Goal: Task Accomplishment & Management: Use online tool/utility

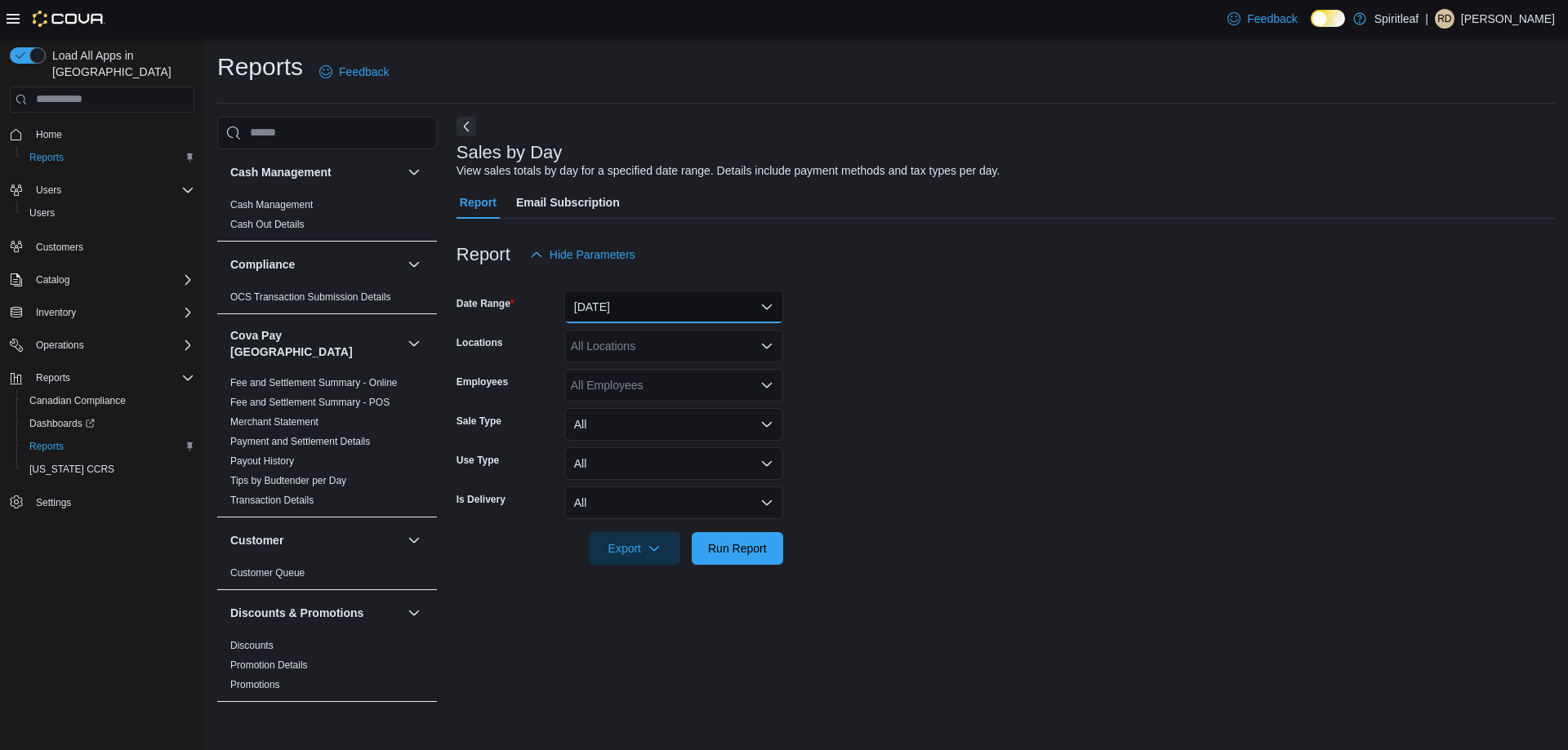
click at [664, 319] on button "[DATE]" at bounding box center [673, 307] width 219 height 32
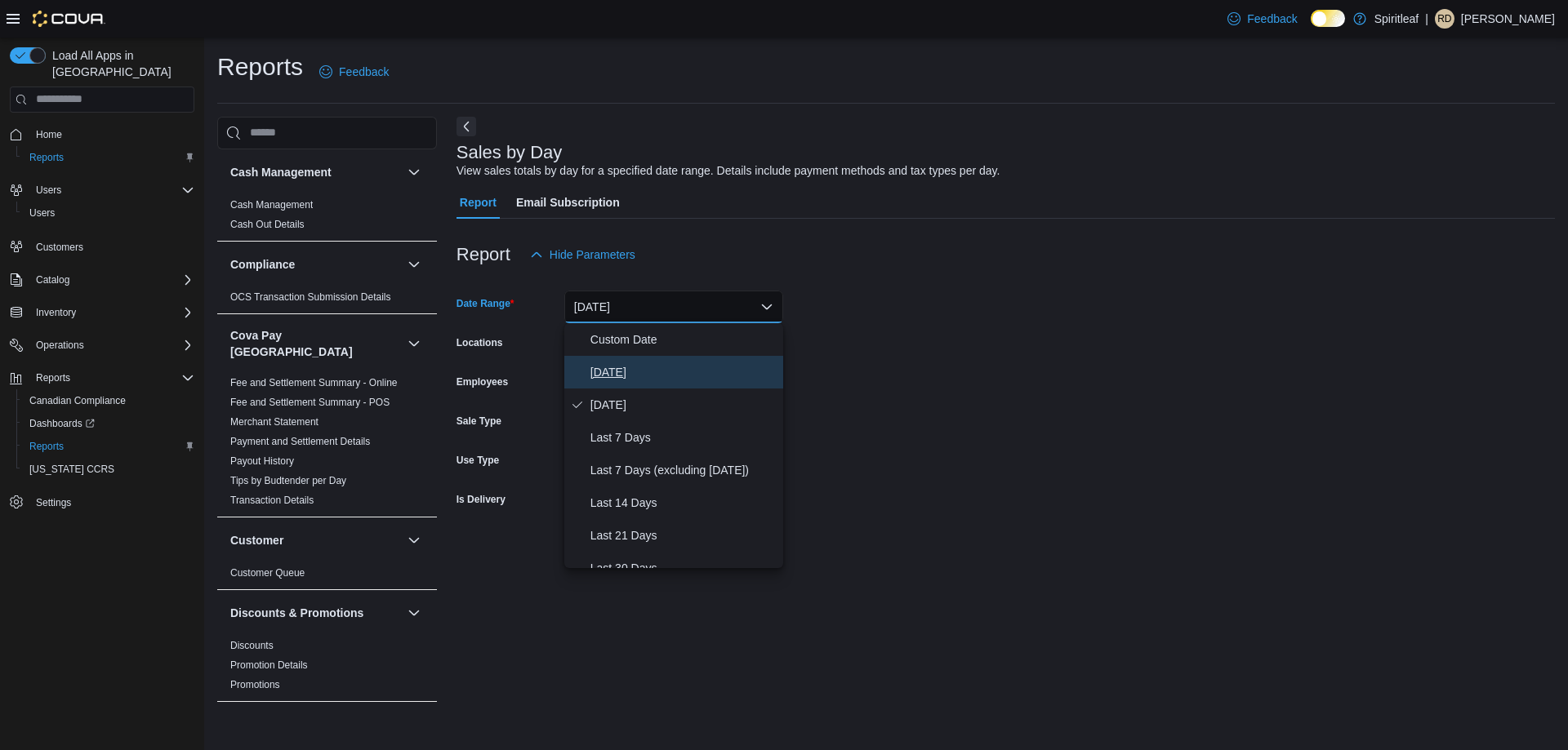
click at [651, 364] on span "[DATE]" at bounding box center [684, 372] width 186 height 20
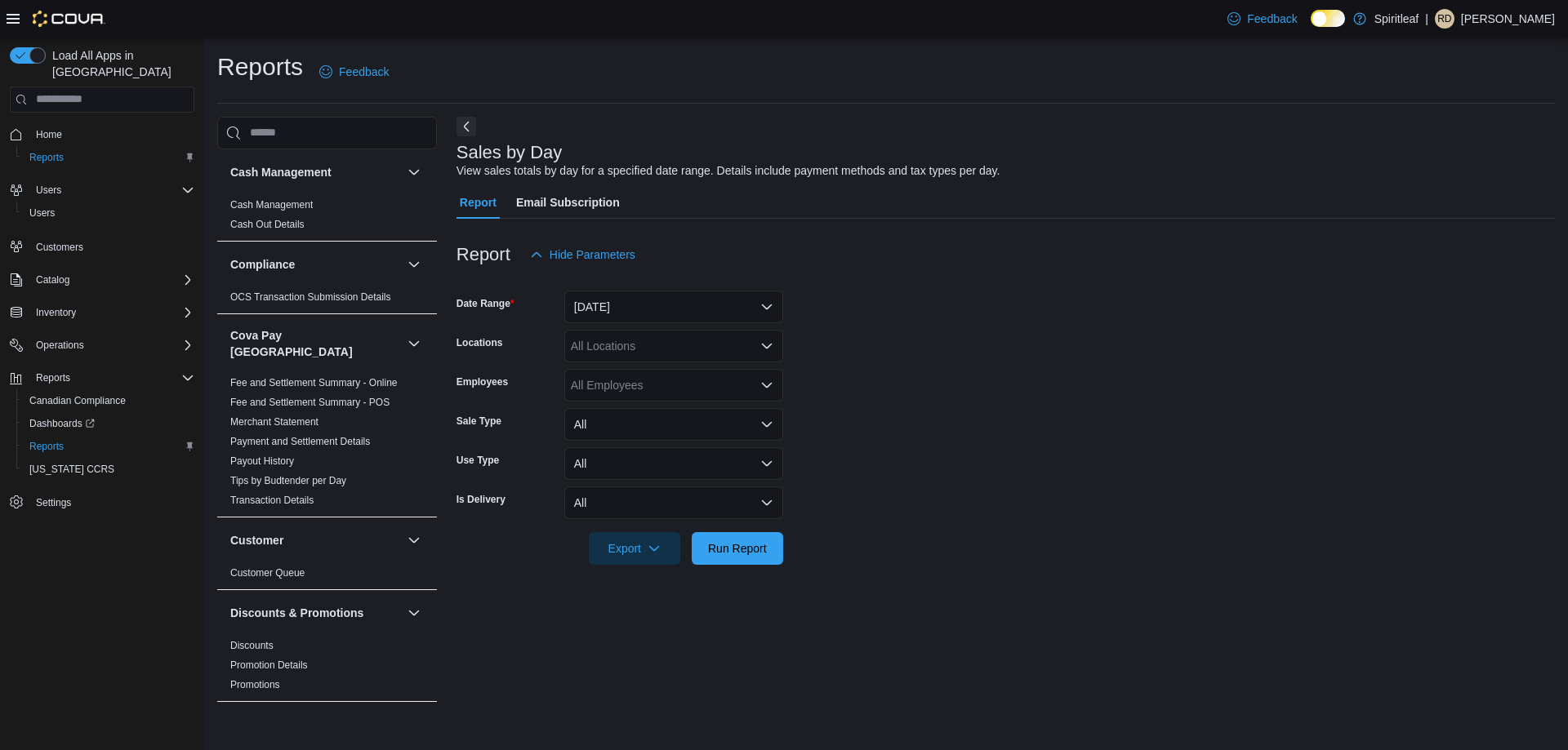
click at [1214, 451] on form "Date Range [DATE] Locations All Locations Employees All Employees Sale Type All…" at bounding box center [1006, 418] width 1099 height 294
click at [684, 369] on div "All Employees" at bounding box center [673, 385] width 219 height 32
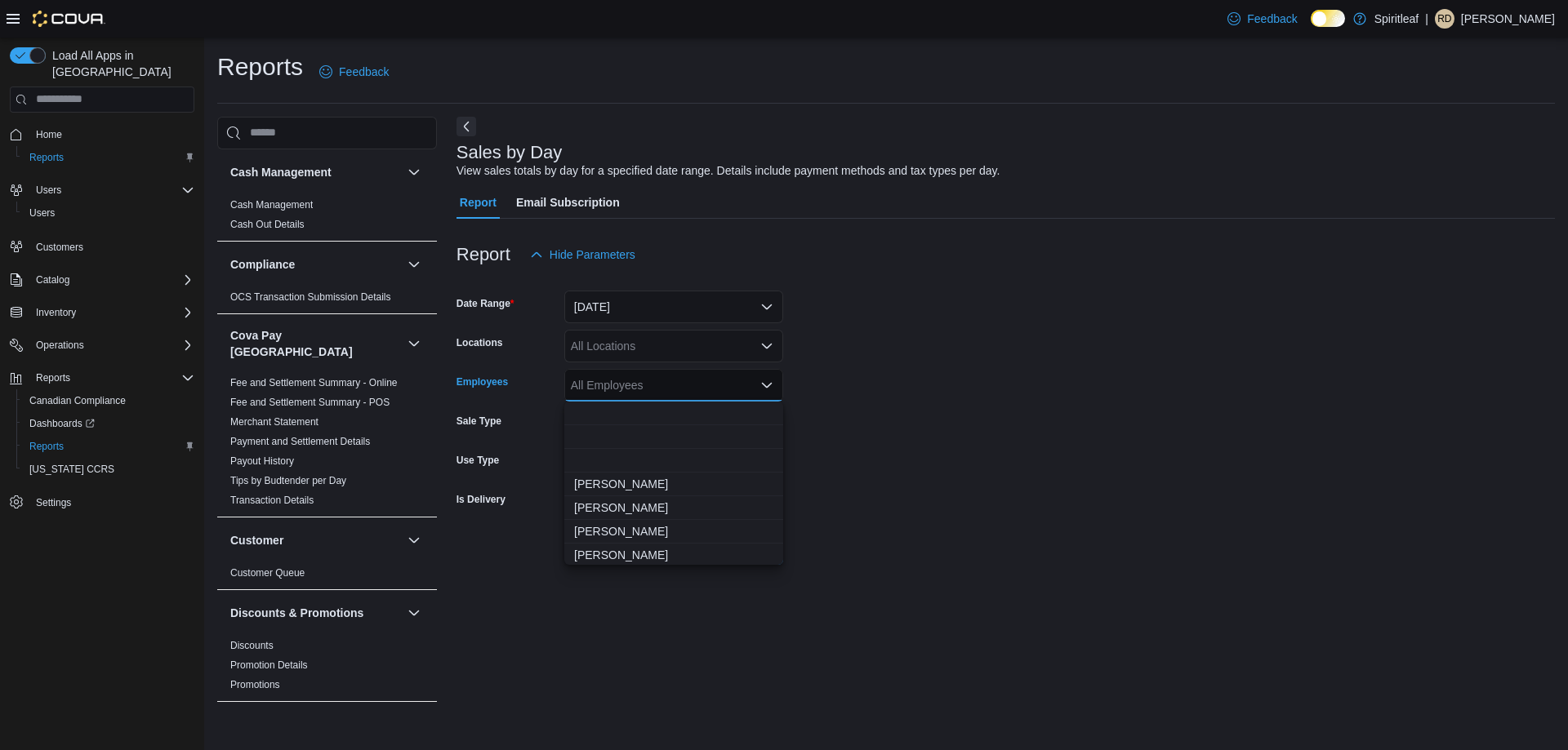
click at [615, 375] on div "All Employees Combo box. Selected. Combo box input. All Employees. Type some te…" at bounding box center [673, 385] width 219 height 32
drag, startPoint x: 1256, startPoint y: 410, endPoint x: 1033, endPoint y: 448, distance: 226.2
click at [1229, 415] on form "Date Range [DATE] Locations All Locations Employees All Employees Combo box. Se…" at bounding box center [1006, 418] width 1099 height 294
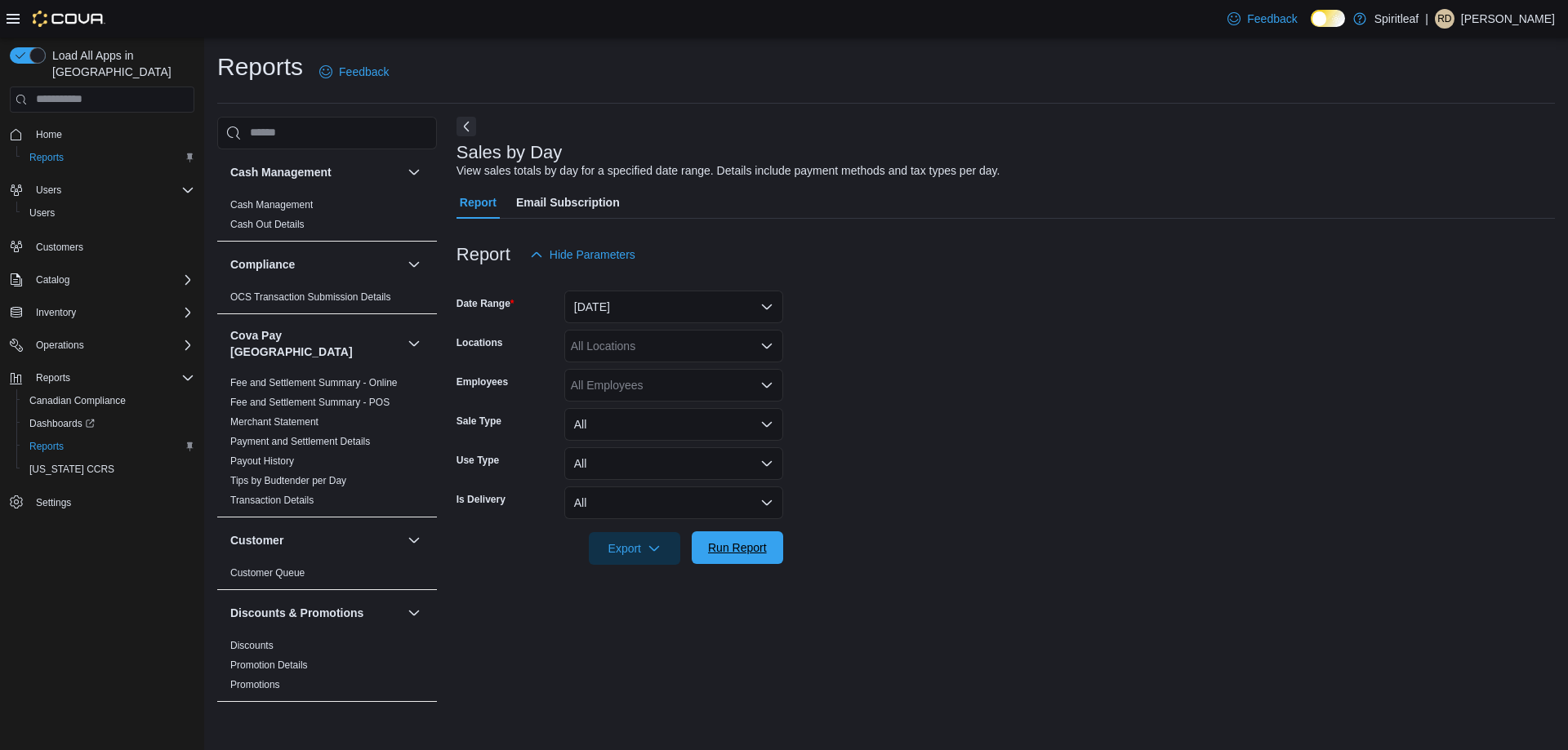
drag, startPoint x: 741, startPoint y: 543, endPoint x: 749, endPoint y: 538, distance: 9.4
click at [740, 543] on span "Run Report" at bounding box center [737, 547] width 59 height 16
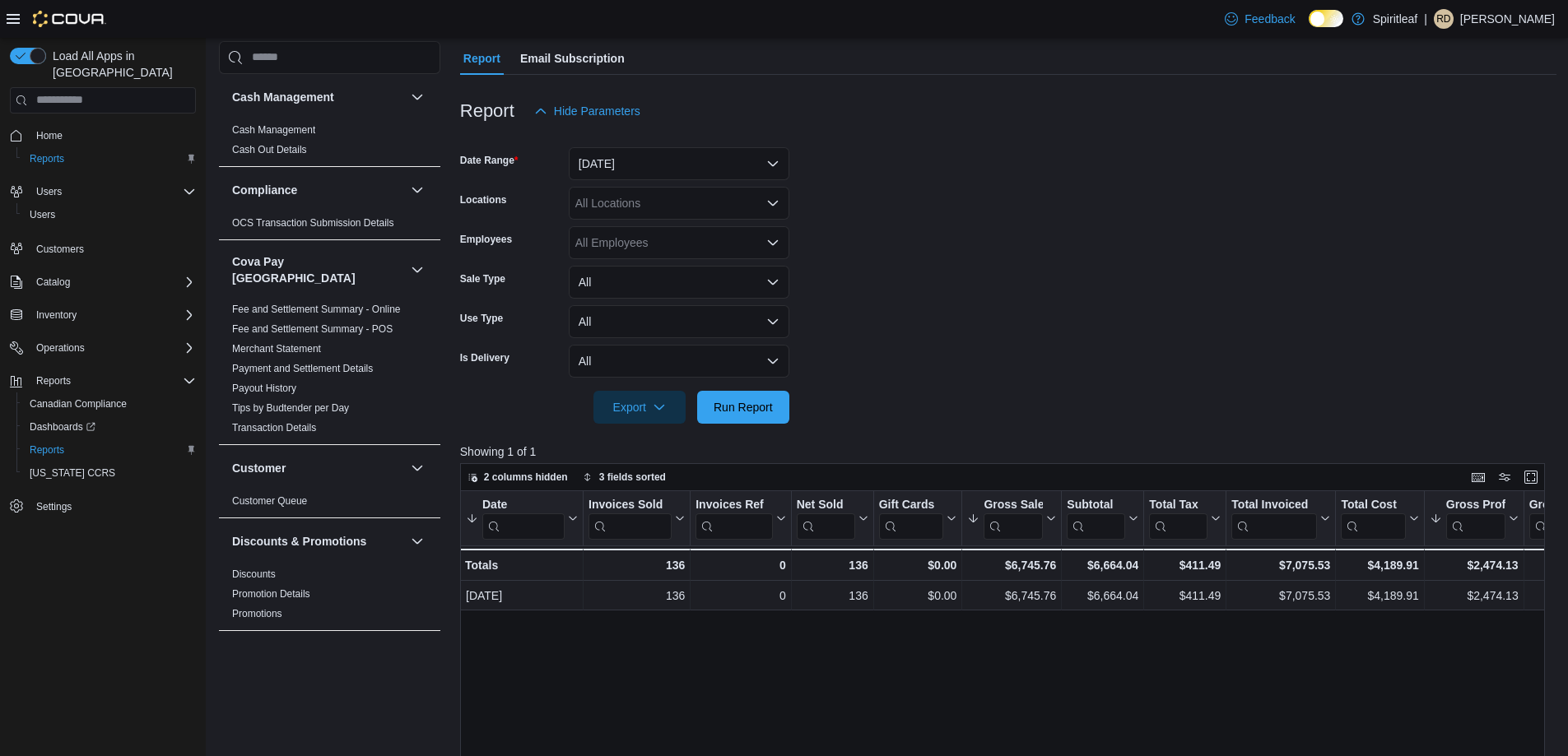
scroll to position [59, 0]
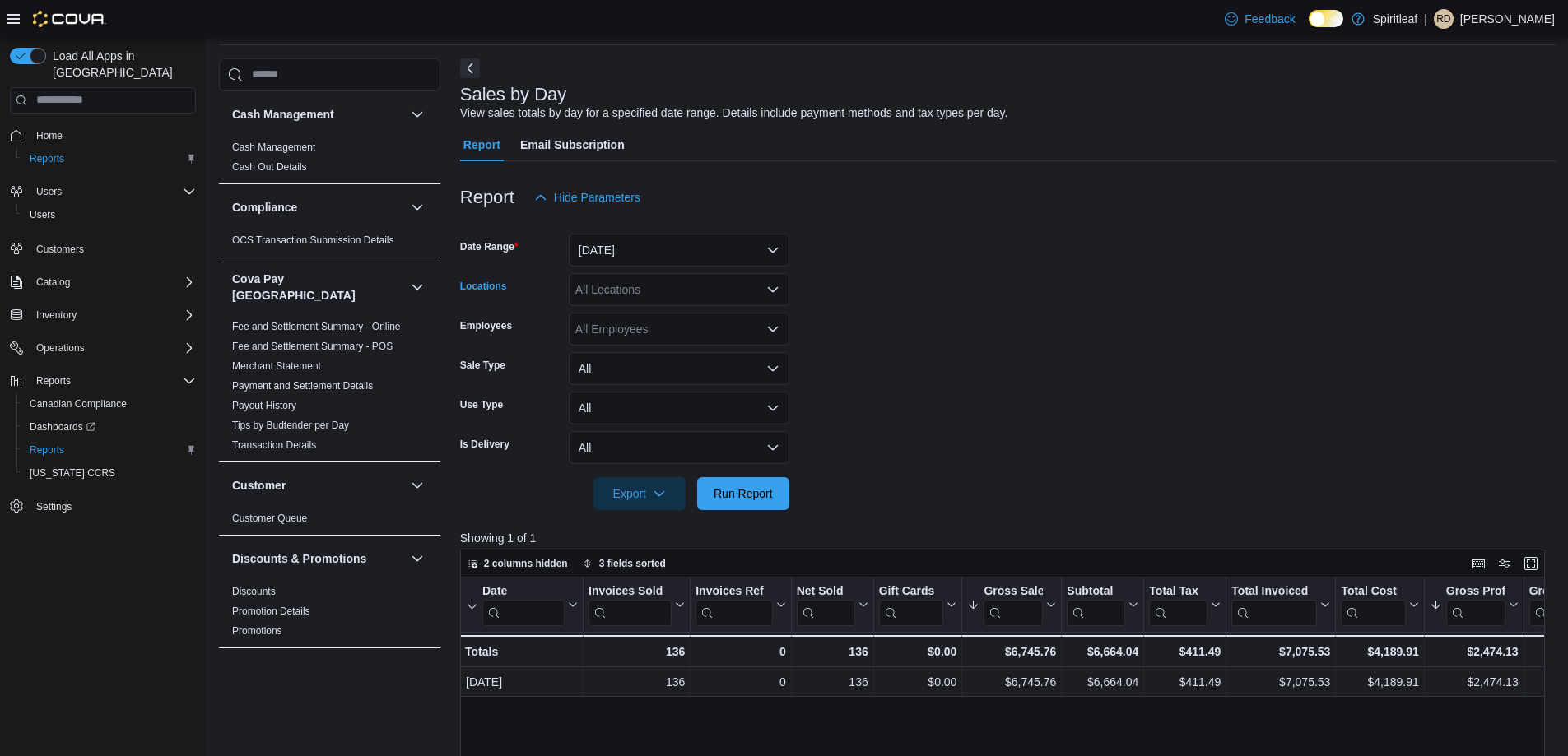
click at [617, 296] on div "All Locations" at bounding box center [679, 290] width 220 height 33
type input "***"
drag, startPoint x: 701, startPoint y: 310, endPoint x: 1023, endPoint y: 325, distance: 322.3
click at [703, 310] on span "401 - St. Vital ([GEOGRAPHIC_DATA])" at bounding box center [729, 317] width 200 height 16
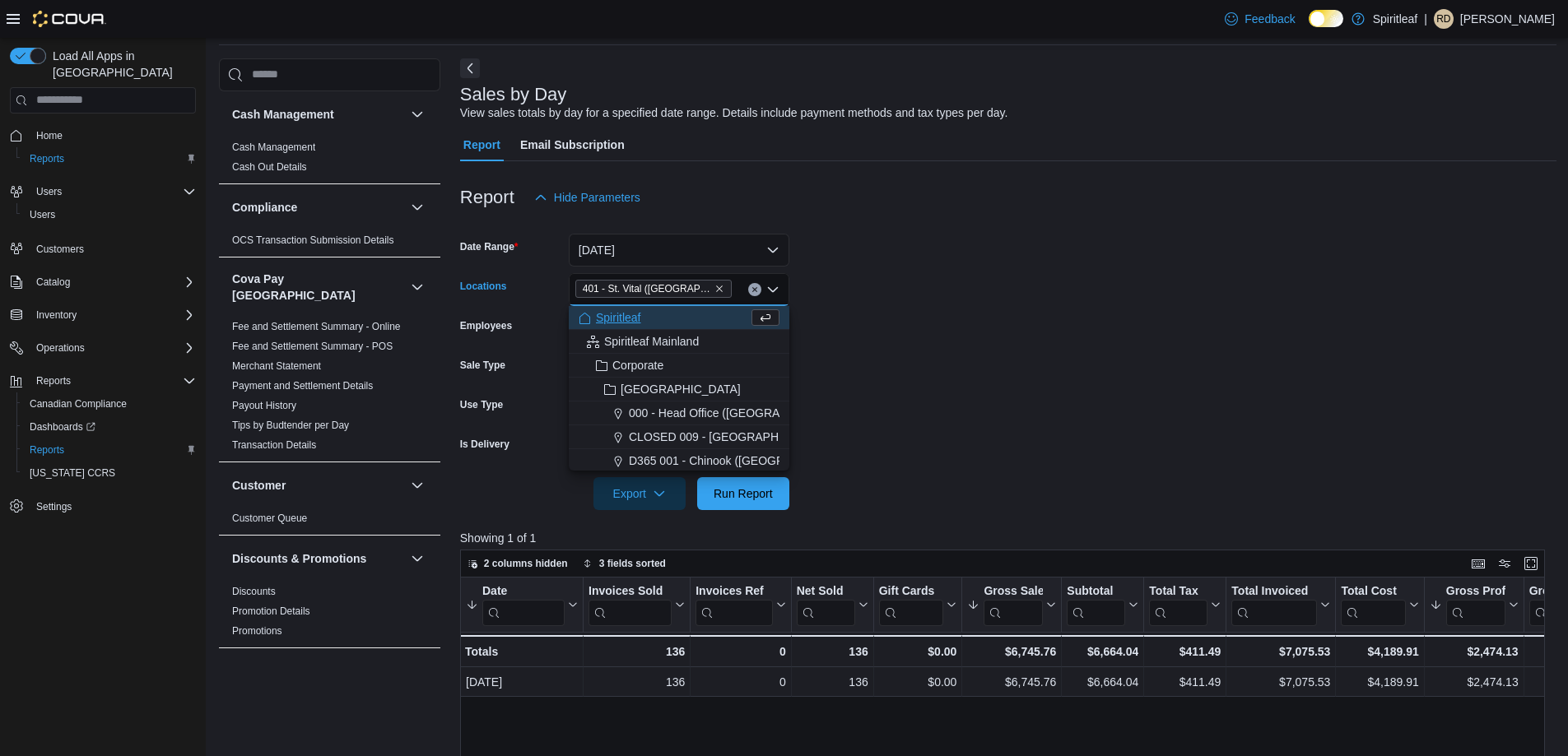
click at [1033, 346] on form "Date Range [DATE] Locations [STREET_ADDRESS] Combo box. Selected. 401 - St. Vit…" at bounding box center [1008, 362] width 1096 height 296
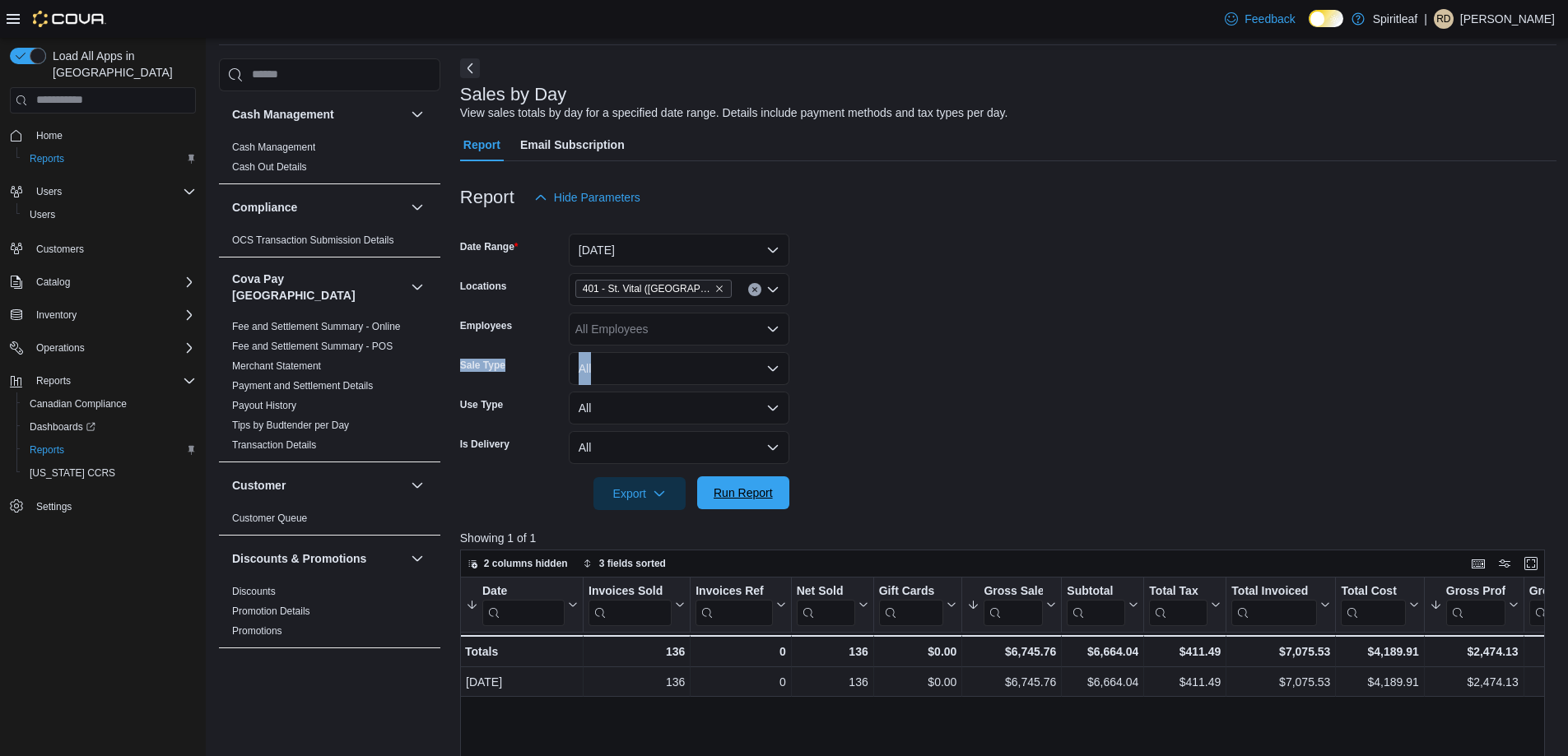
click at [719, 486] on span "Run Report" at bounding box center [743, 493] width 59 height 16
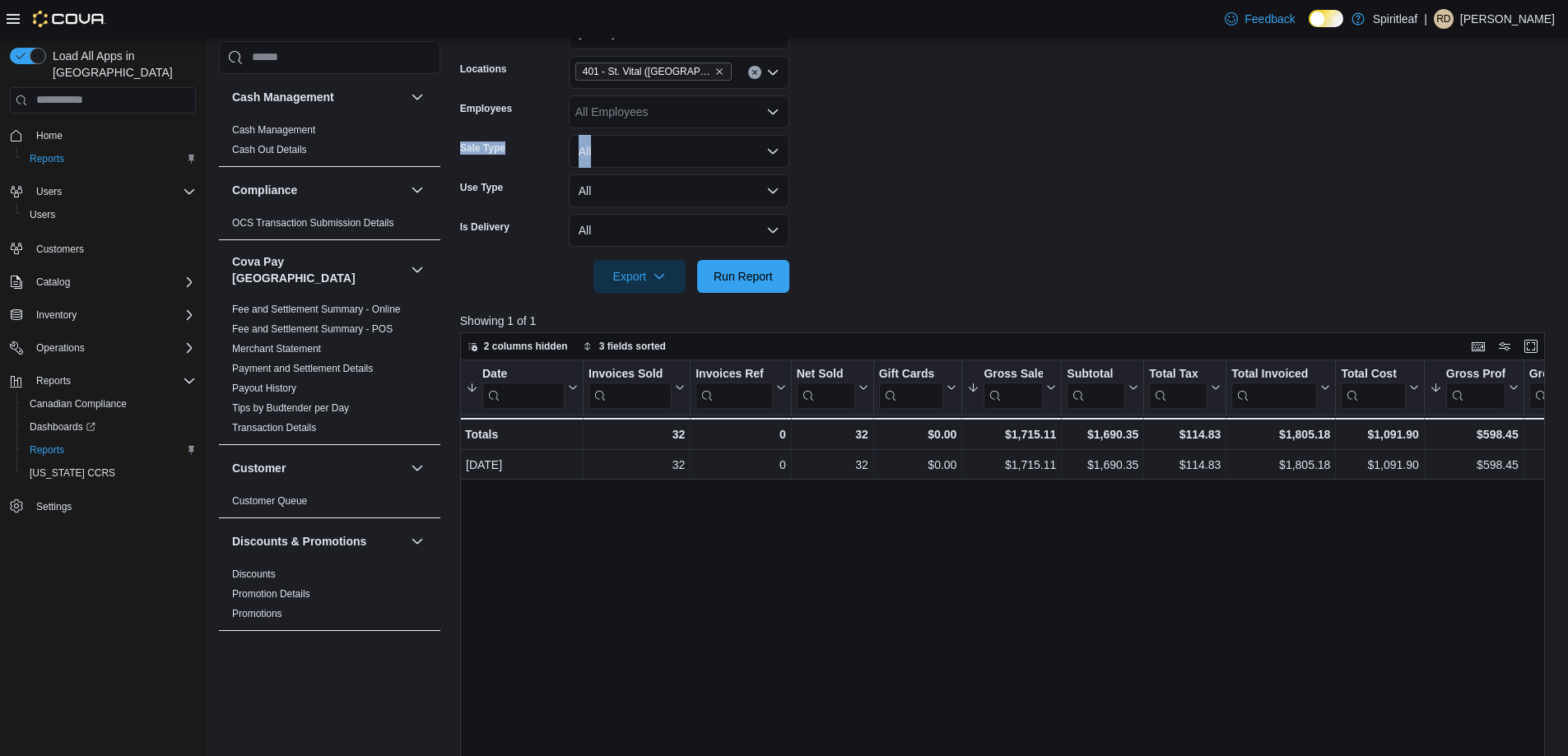
scroll to position [306, 0]
